Goal: Find specific fact: Find specific fact

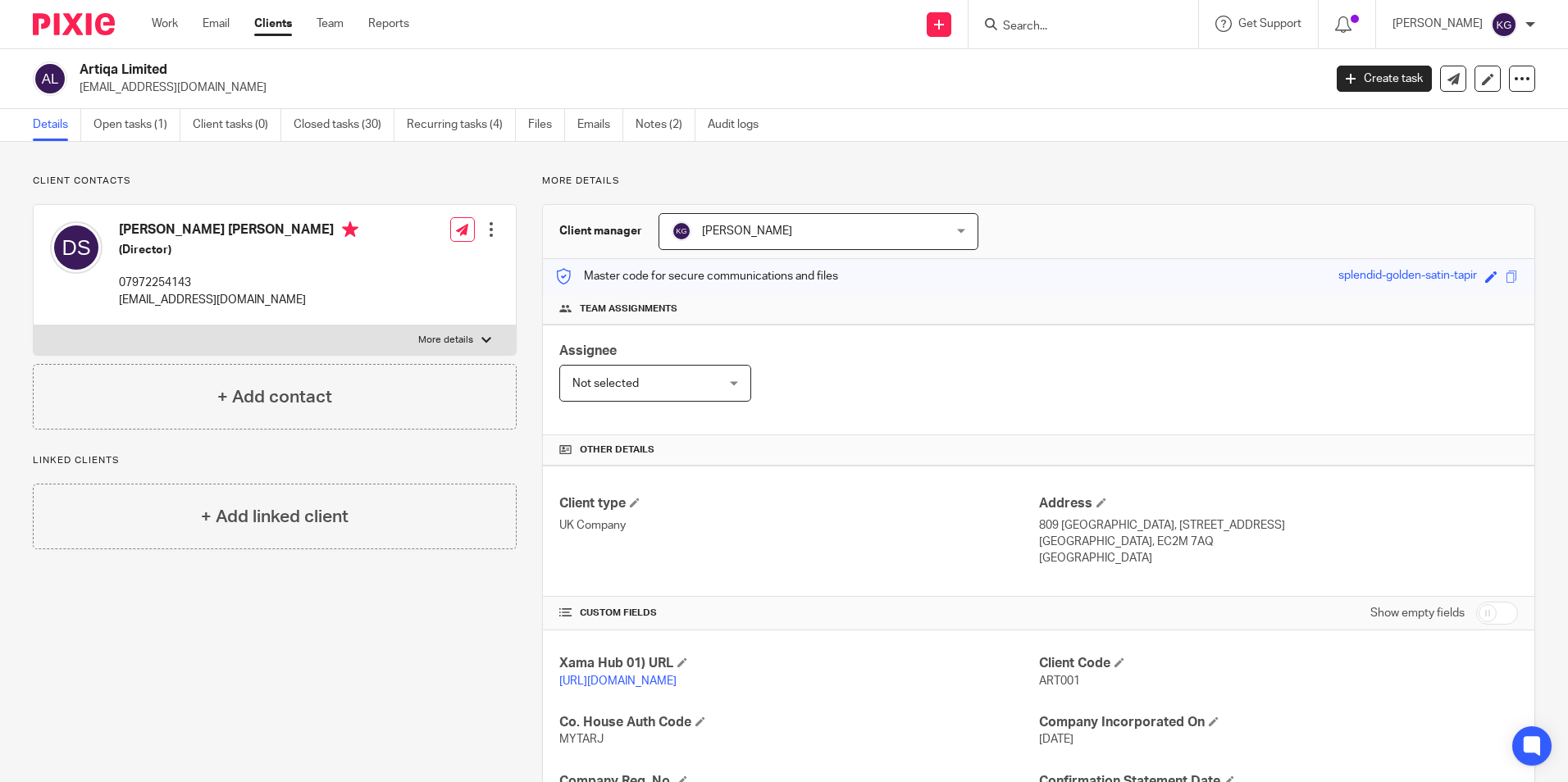
scroll to position [246, 0]
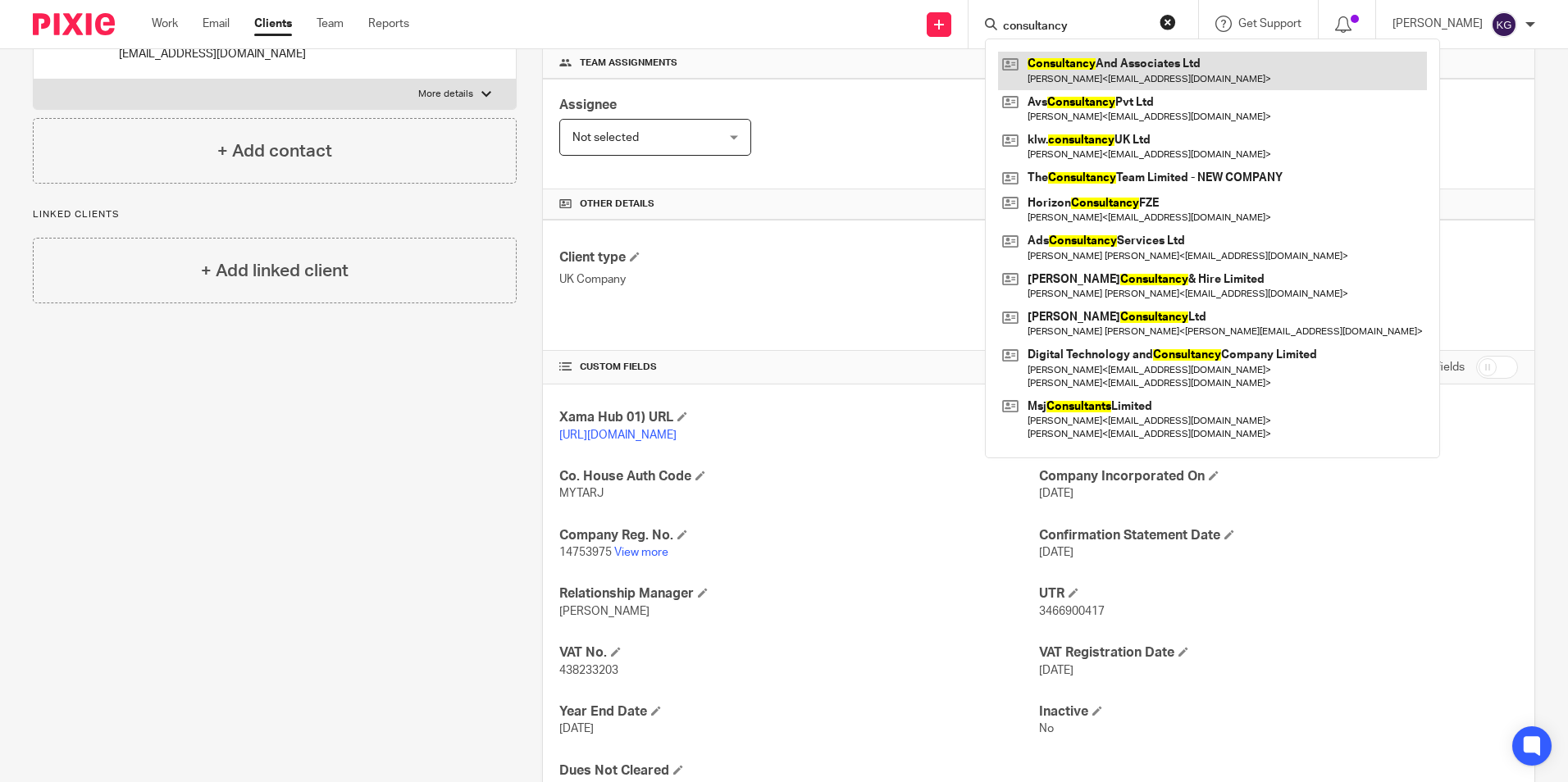
type input "consultancy"
click at [1155, 74] on link at bounding box center [1212, 70] width 429 height 38
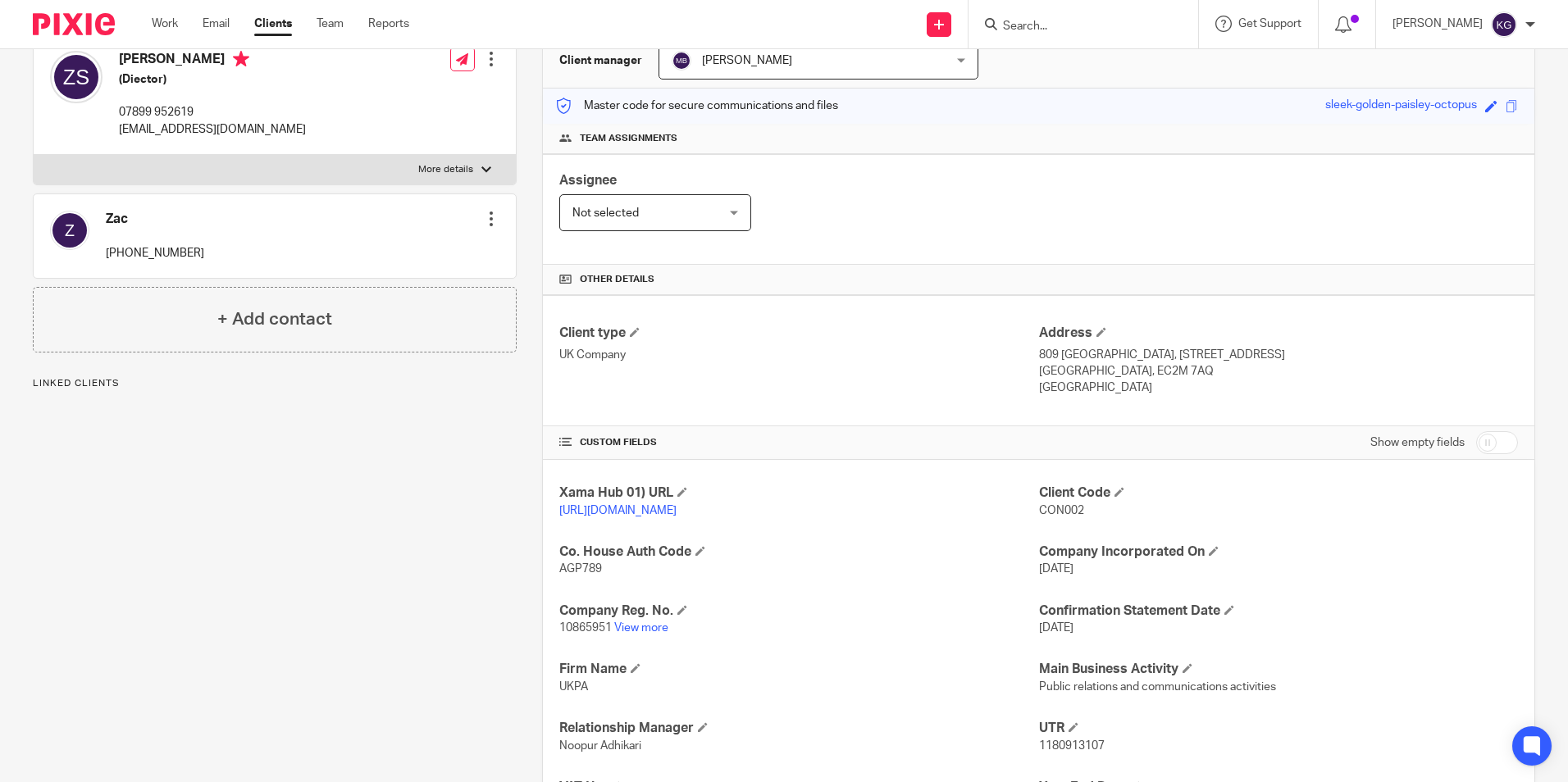
scroll to position [246, 0]
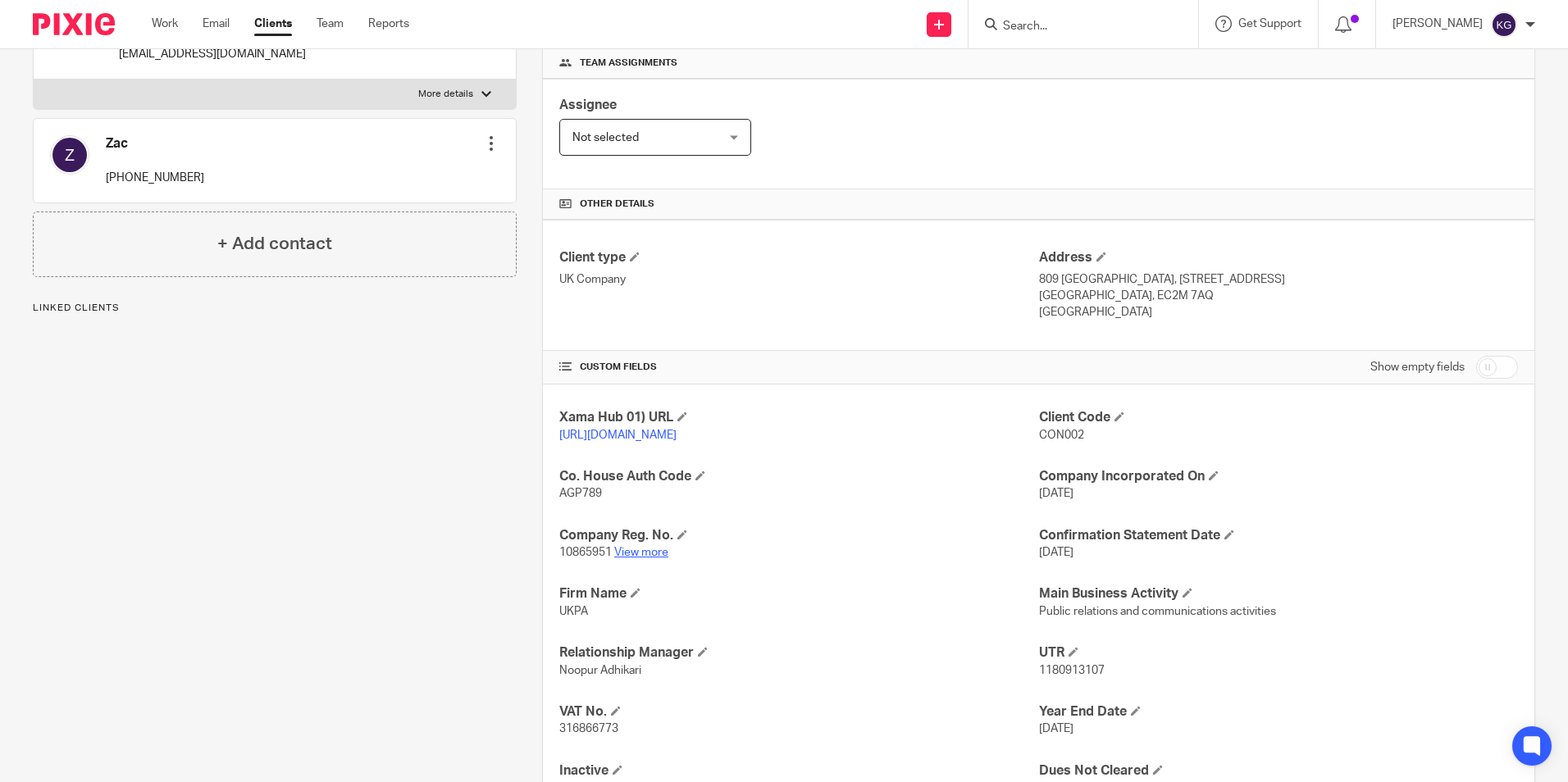
click at [637, 558] on link "View more" at bounding box center [640, 552] width 54 height 11
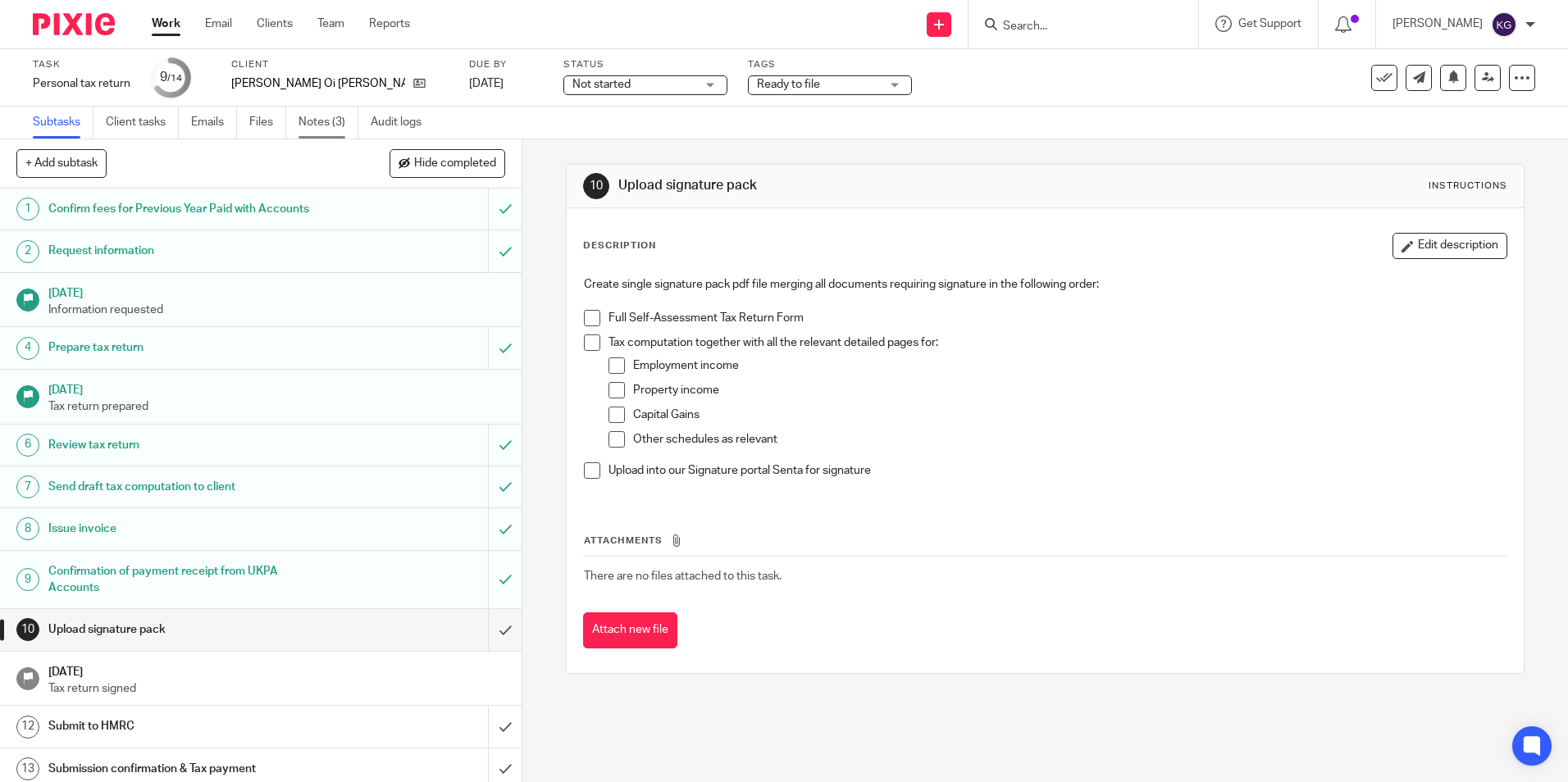
click at [324, 123] on link "Notes (3)" at bounding box center [329, 122] width 60 height 32
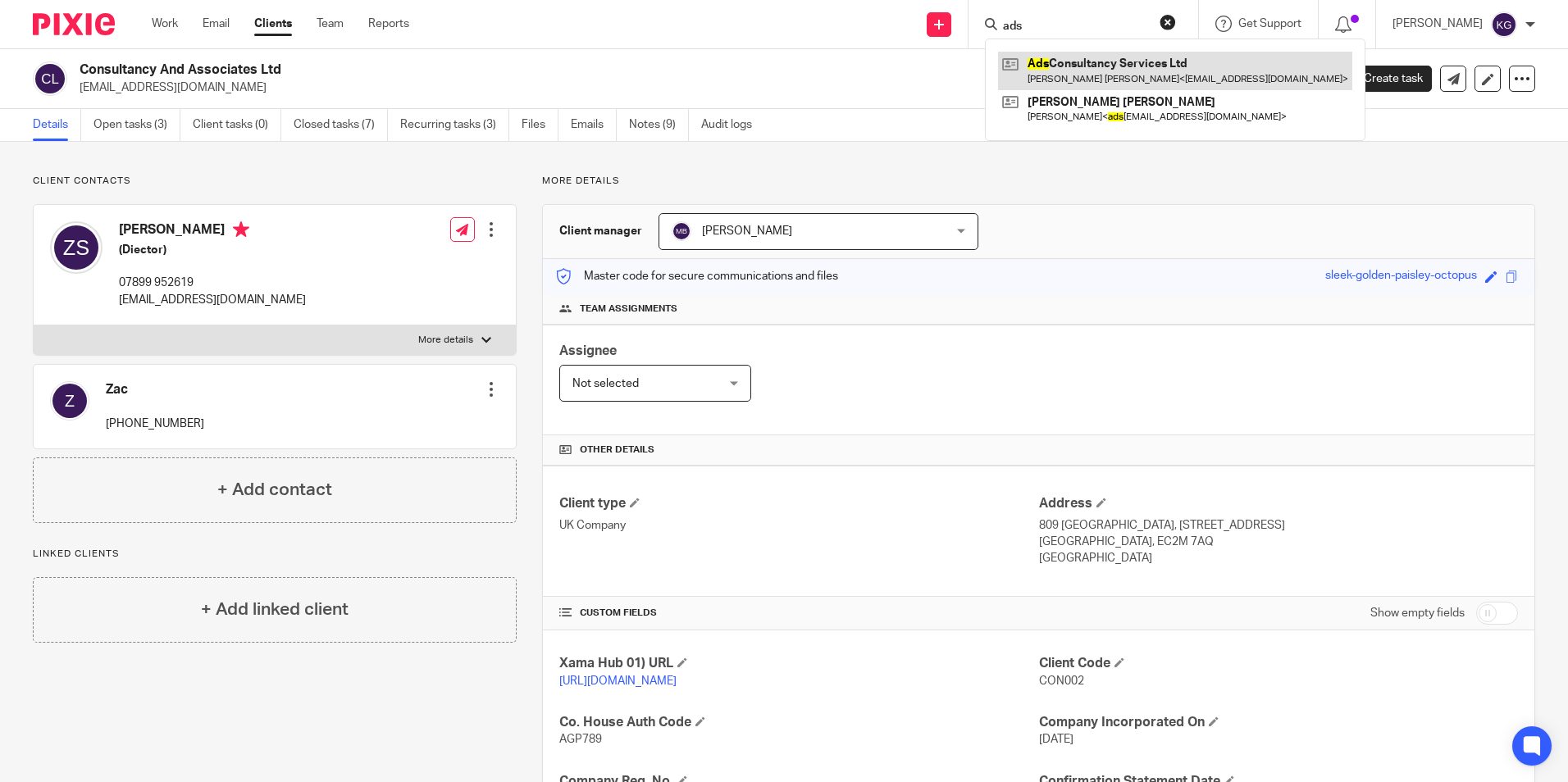
type input "ads"
click at [1091, 77] on link at bounding box center [1175, 70] width 354 height 38
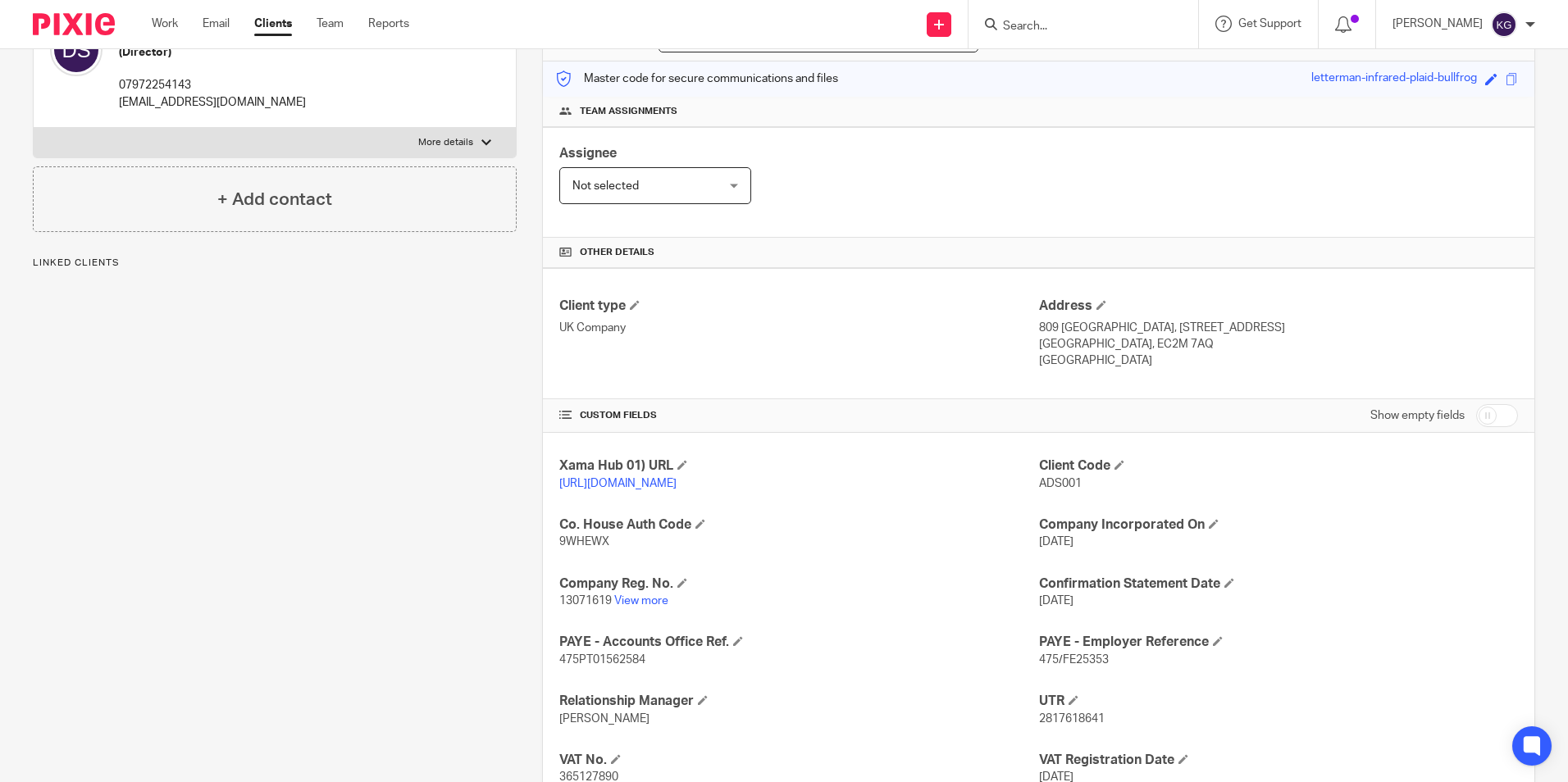
scroll to position [395, 0]
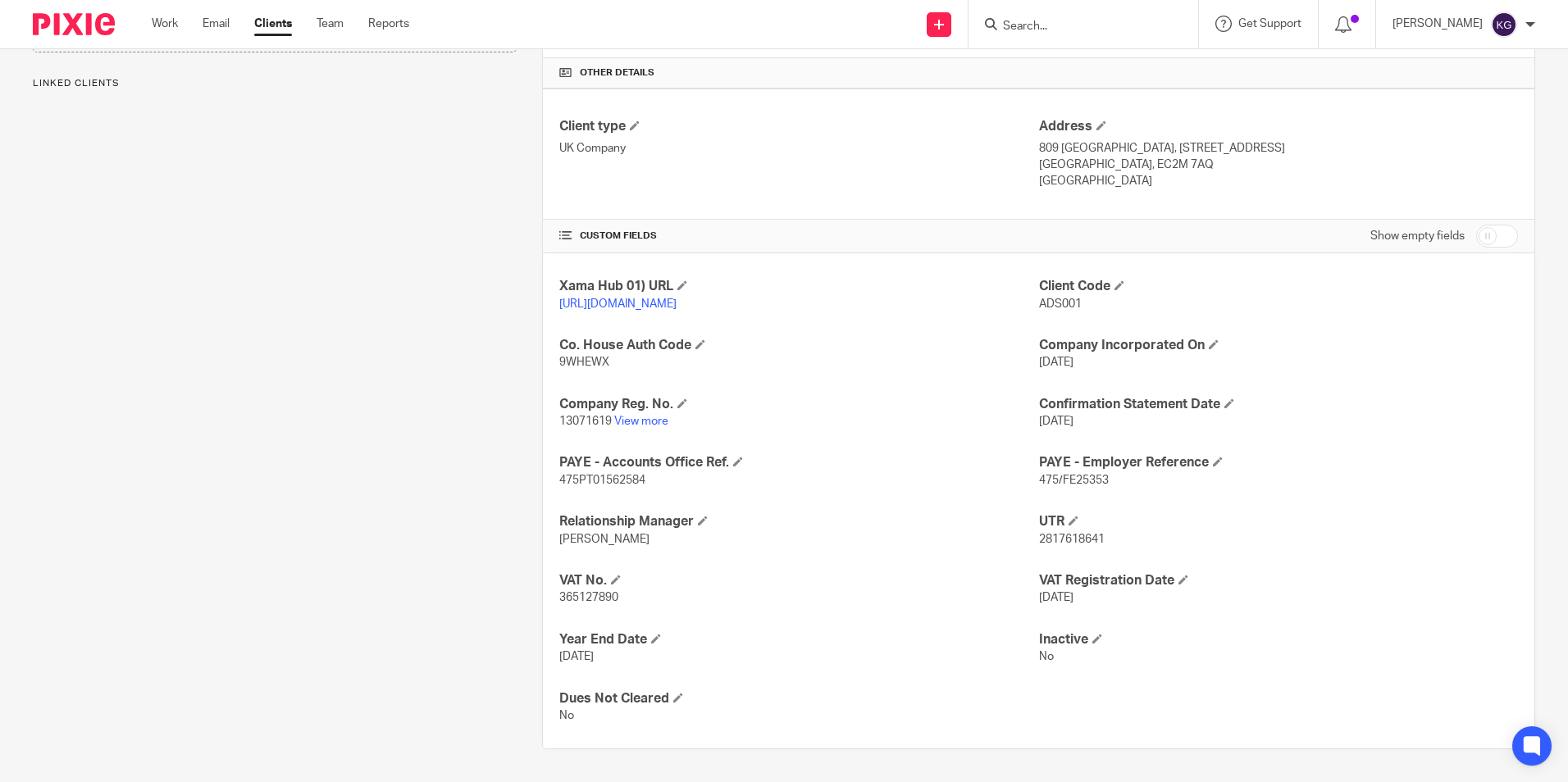
click at [1076, 542] on span "2817618641" at bounding box center [1072, 539] width 65 height 11
copy span "2817618641"
